Goal: Task Accomplishment & Management: Use online tool/utility

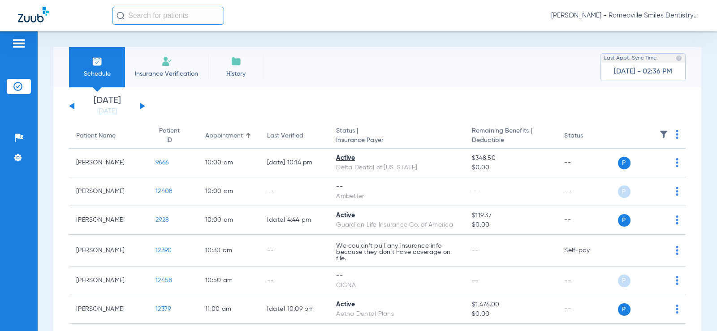
click at [659, 132] on img at bounding box center [663, 134] width 9 height 9
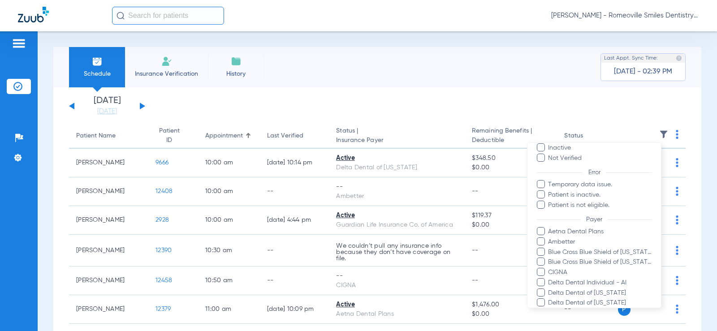
scroll to position [3, 0]
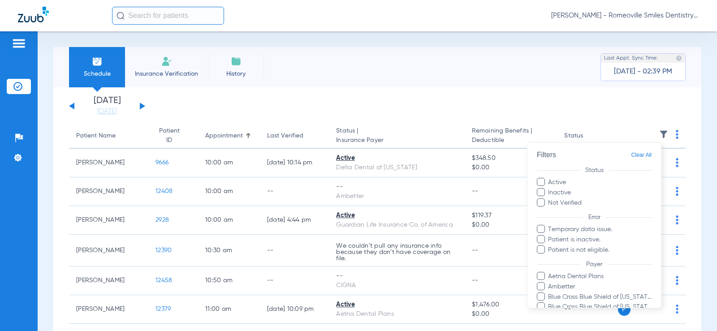
click at [623, 107] on div at bounding box center [358, 165] width 717 height 331
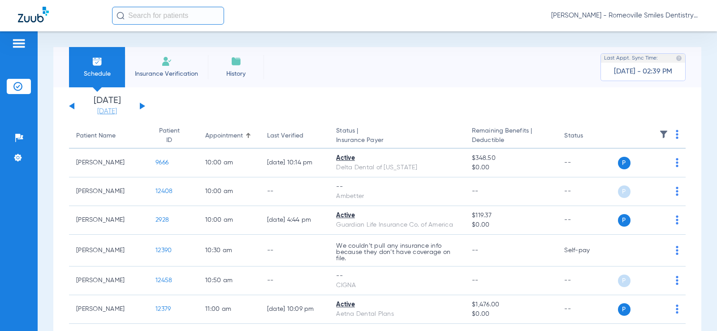
click at [101, 111] on link "[DATE]" at bounding box center [107, 111] width 54 height 9
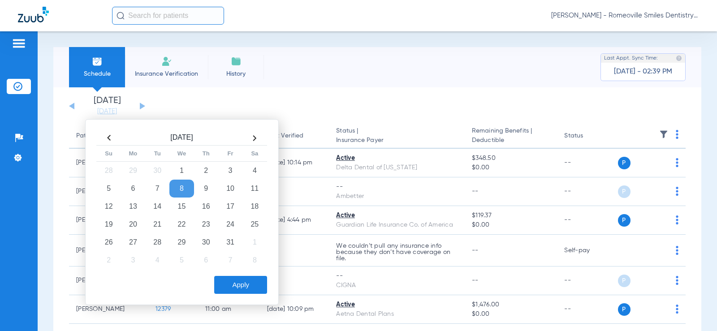
click at [235, 96] on app-single-date-navigator "[DATE] [DATE] [DATE] [DATE] [DATE] [DATE] [DATE] [DATE] [DATE] [DATE] [DATE] [D…" at bounding box center [377, 106] width 617 height 20
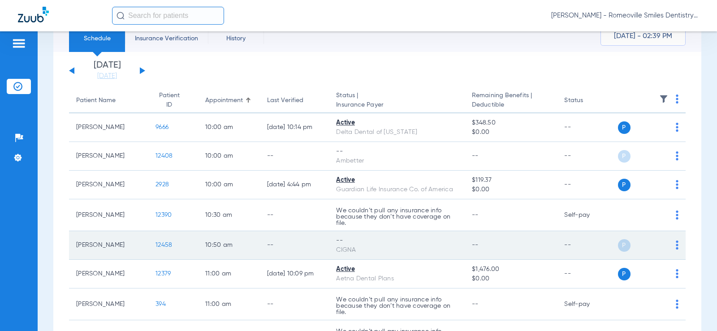
scroll to position [0, 0]
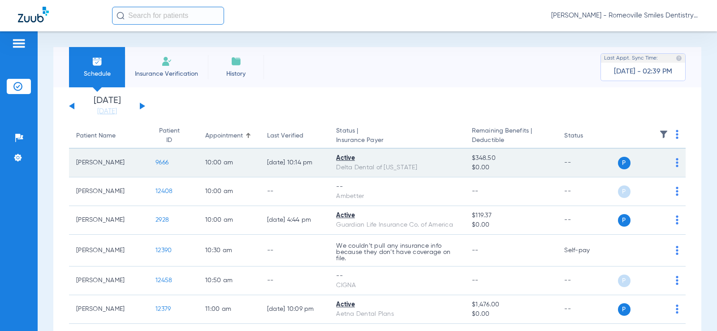
click at [156, 162] on span "9666" at bounding box center [162, 163] width 13 height 6
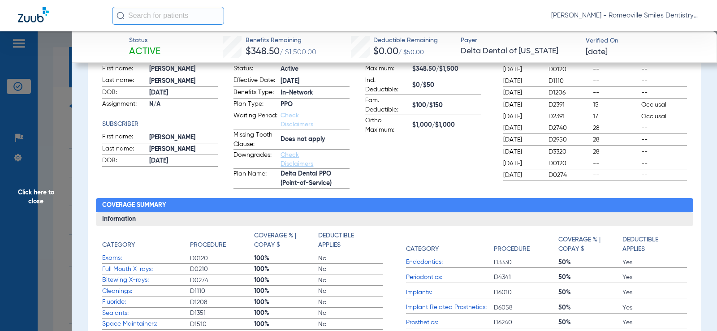
scroll to position [90, 0]
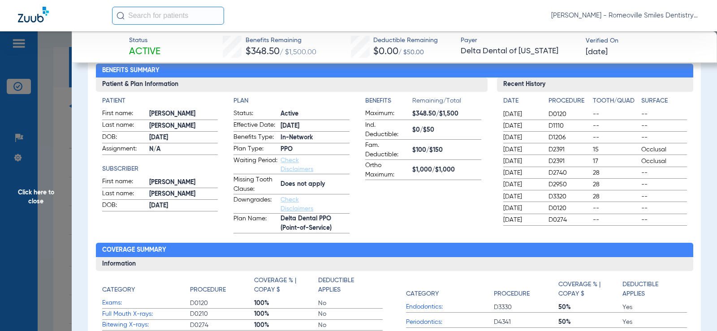
click at [288, 168] on link "Check Disclaimers" at bounding box center [297, 164] width 33 height 15
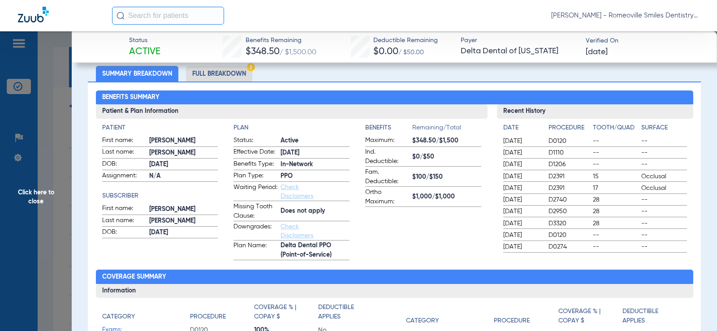
scroll to position [49, 0]
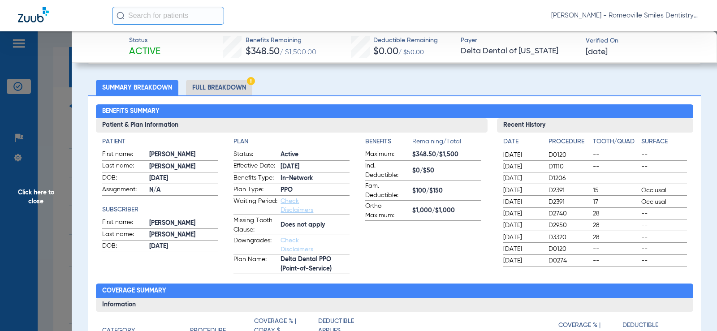
click at [220, 87] on li "Full Breakdown" at bounding box center [219, 88] width 66 height 16
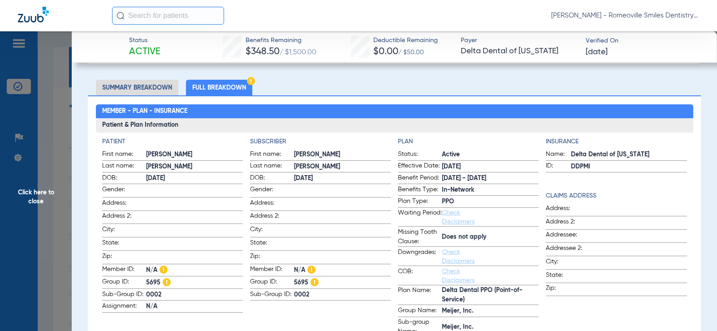
drag, startPoint x: 584, startPoint y: 167, endPoint x: 565, endPoint y: 169, distance: 18.5
click at [565, 169] on label "ID: DDPMI" at bounding box center [616, 166] width 141 height 11
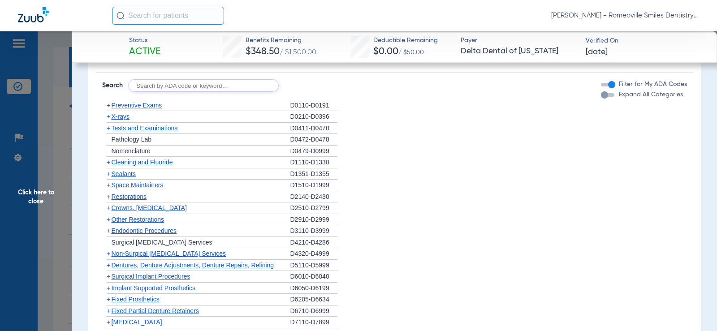
scroll to position [581, 0]
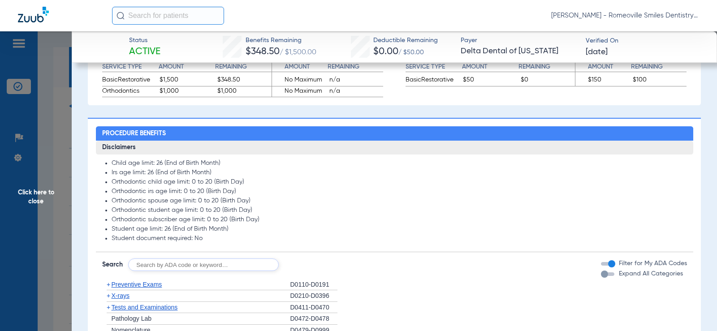
click at [261, 263] on input "text" at bounding box center [203, 265] width 151 height 13
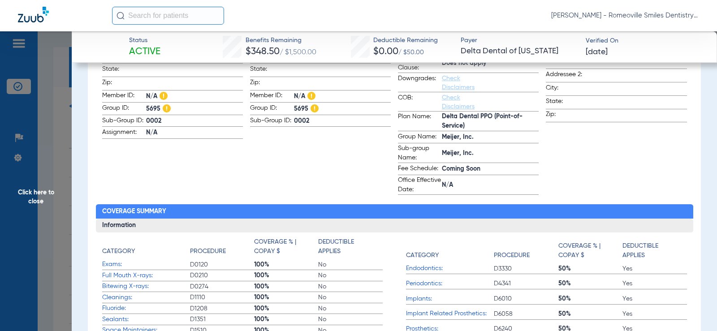
scroll to position [0, 0]
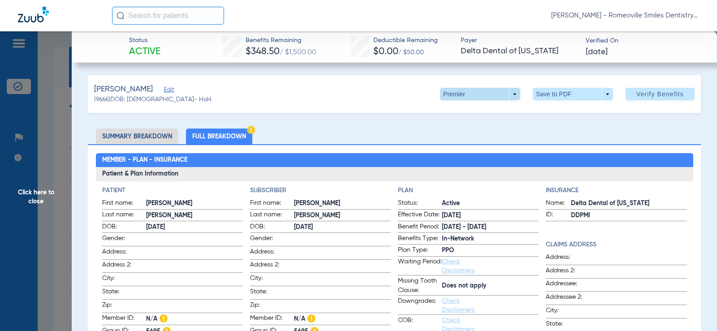
click at [478, 97] on span at bounding box center [481, 94] width 22 height 22
click at [381, 127] on div at bounding box center [358, 165] width 717 height 331
click at [49, 187] on span "Click here to close" at bounding box center [36, 196] width 72 height 331
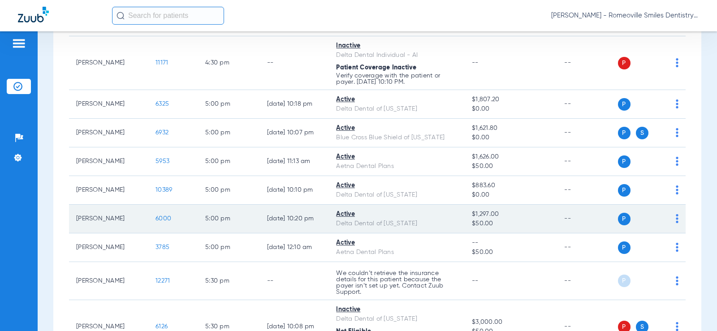
scroll to position [986, 0]
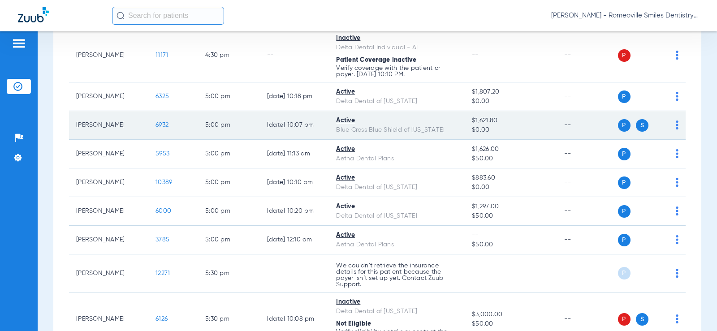
click at [157, 126] on span "6932" at bounding box center [162, 125] width 13 height 6
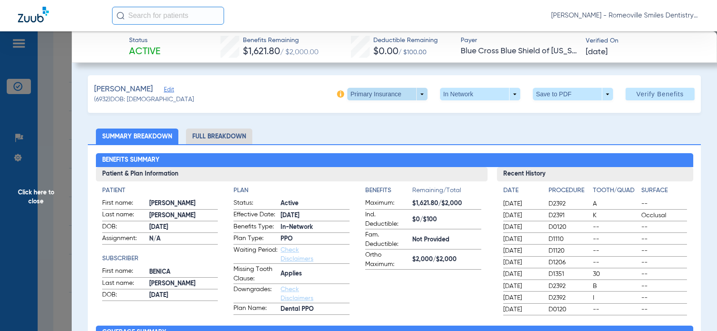
click at [386, 96] on span at bounding box center [388, 94] width 22 height 22
click at [374, 131] on span "Secondary Insurance" at bounding box center [377, 130] width 59 height 6
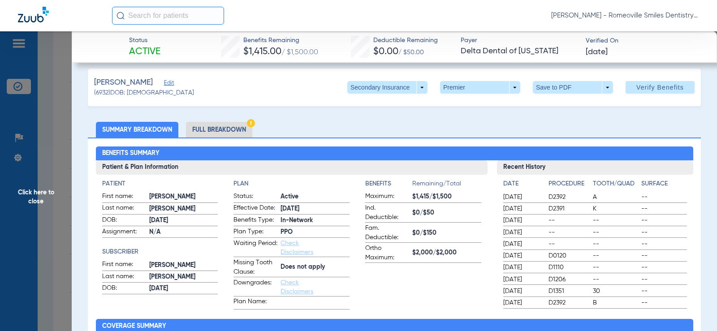
scroll to position [0, 0]
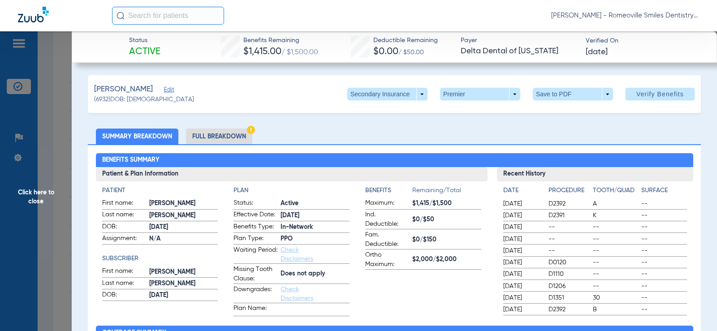
click at [243, 54] on span "$1,415.00" at bounding box center [262, 51] width 38 height 9
click at [57, 147] on span "Click here to close" at bounding box center [36, 196] width 72 height 331
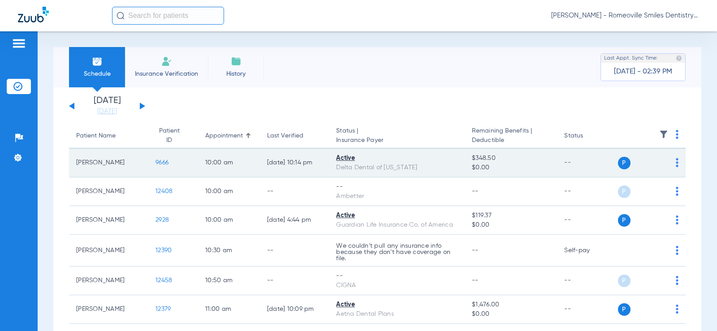
click at [669, 163] on div "P S" at bounding box center [648, 163] width 61 height 13
click at [676, 161] on img at bounding box center [677, 162] width 3 height 9
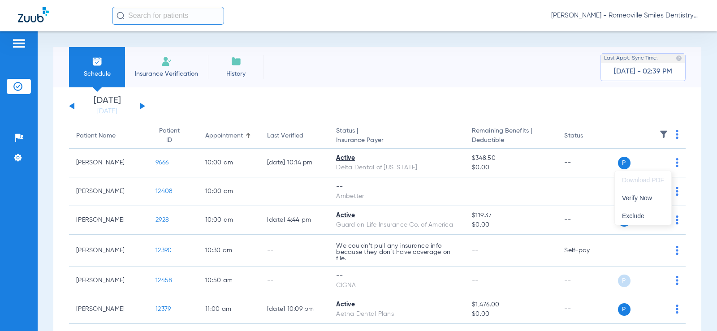
click at [195, 87] on div at bounding box center [358, 165] width 717 height 331
click at [166, 75] on span "Insurance Verification" at bounding box center [166, 73] width 69 height 9
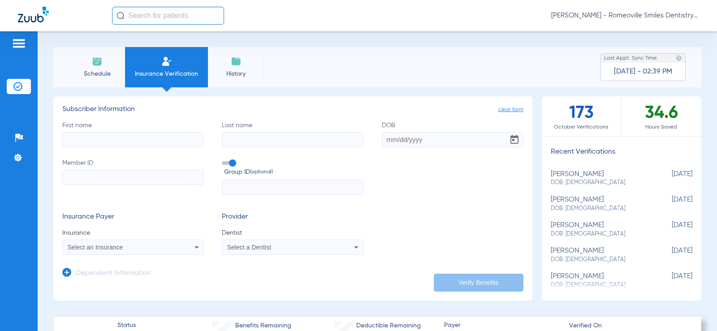
drag, startPoint x: 669, startPoint y: 117, endPoint x: 632, endPoint y: 113, distance: 37.9
click at [632, 113] on div "34.6 Hours Saved" at bounding box center [662, 116] width 80 height 40
click at [242, 65] on li "History" at bounding box center [236, 67] width 56 height 40
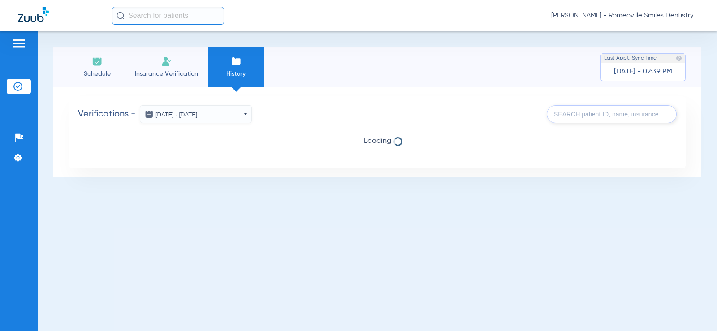
click at [251, 109] on button "[DATE] - [DATE]" at bounding box center [196, 114] width 112 height 18
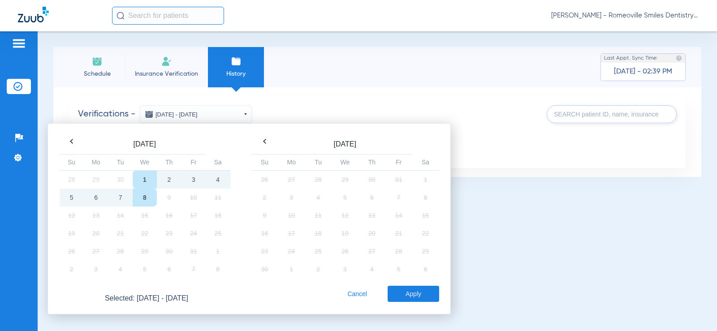
click at [250, 109] on button "[DATE] - [DATE]" at bounding box center [196, 114] width 112 height 18
click at [476, 91] on div "Verifications - [DATE] - [DATE] [DATE] Su Mo Tu We Th Fr Sa 28 29 30 1 2 3 4 5 …" at bounding box center [377, 132] width 648 height 90
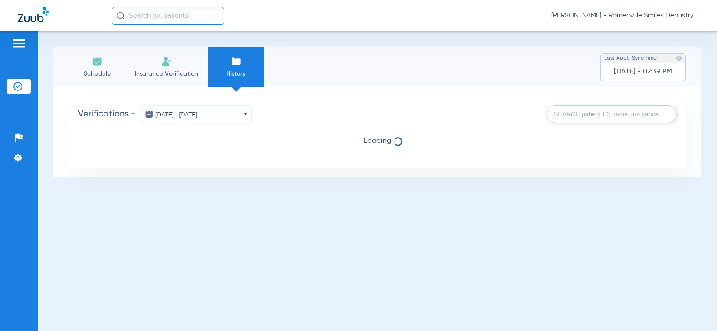
click at [602, 121] on input "text" at bounding box center [612, 114] width 130 height 18
click at [148, 9] on input "text" at bounding box center [168, 16] width 112 height 18
click at [89, 71] on span "Schedule" at bounding box center [97, 73] width 43 height 9
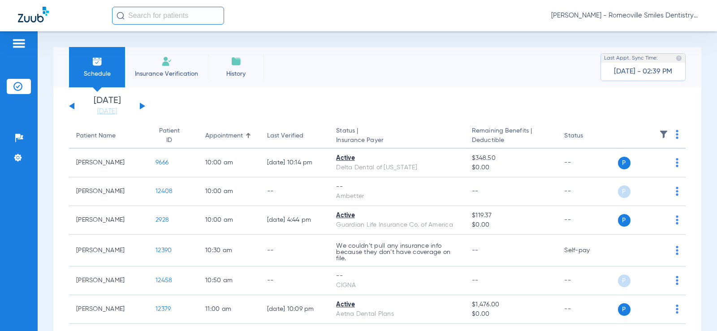
click at [149, 11] on input "text" at bounding box center [168, 16] width 112 height 18
click at [486, 54] on div "Schedule Insurance Verification History Last Appt. Sync Time: [DATE] - 02:39 PM" at bounding box center [377, 67] width 648 height 40
